Goal: Task Accomplishment & Management: Manage account settings

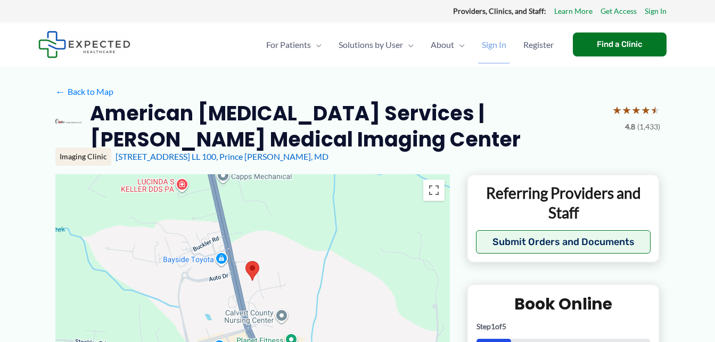
click at [485, 47] on span "Sign In" at bounding box center [494, 44] width 25 height 37
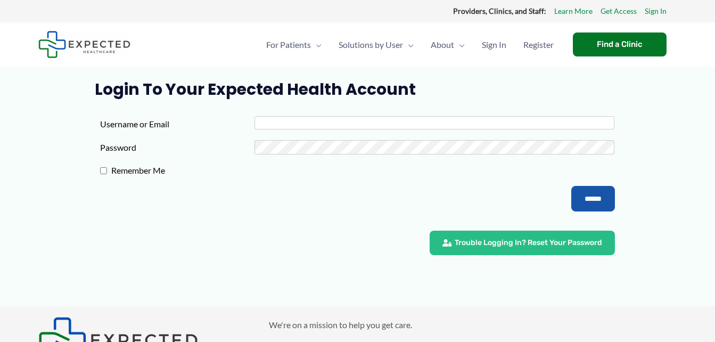
click at [273, 121] on input "Username or Email" at bounding box center [435, 122] width 360 height 13
type input "**********"
